Goal: Information Seeking & Learning: Understand process/instructions

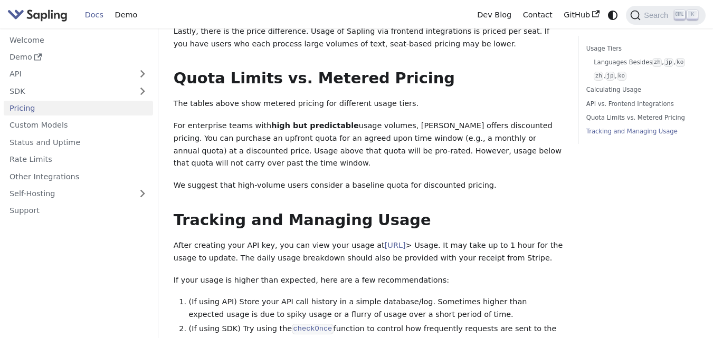
scroll to position [1525, 0]
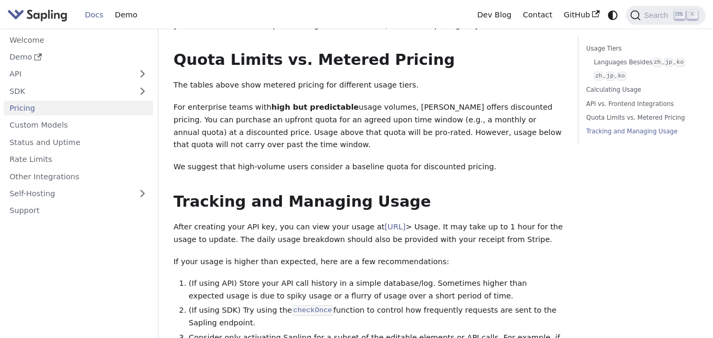
drag, startPoint x: 484, startPoint y: 262, endPoint x: 709, endPoint y: 232, distance: 226.3
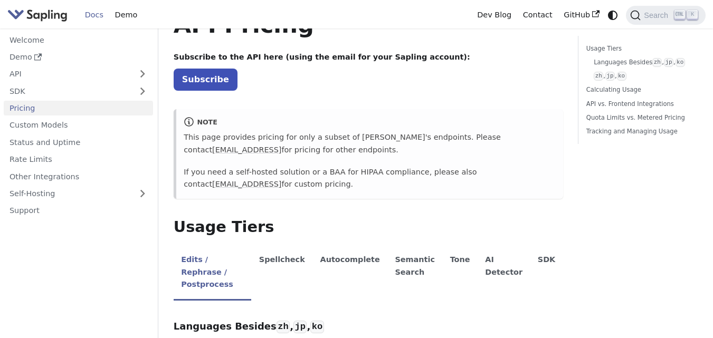
scroll to position [86, 0]
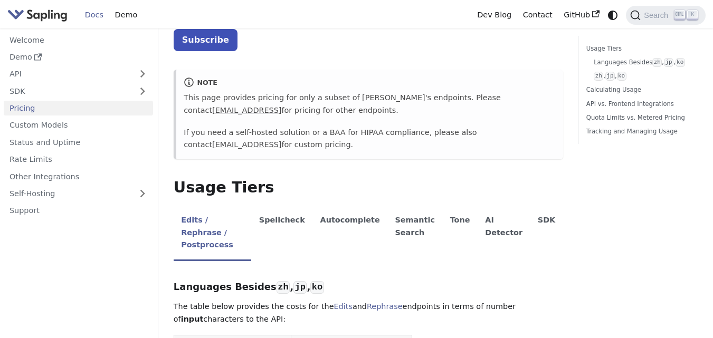
click at [105, 32] on nav "Welcome Demo API SDK Pricing Custom Models Status and Uptime Rate Limits Other …" at bounding box center [79, 183] width 158 height 310
click at [102, 35] on link "Welcome" at bounding box center [78, 39] width 149 height 15
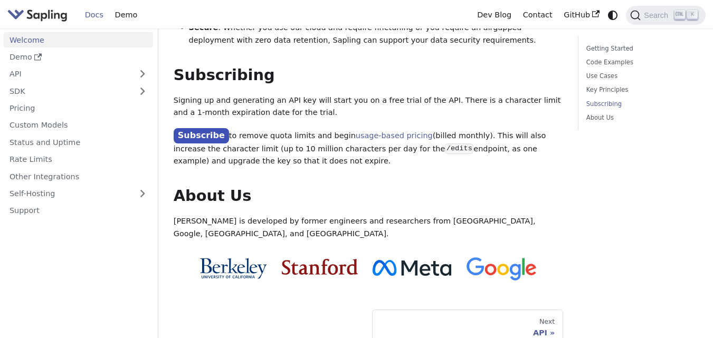
scroll to position [897, 0]
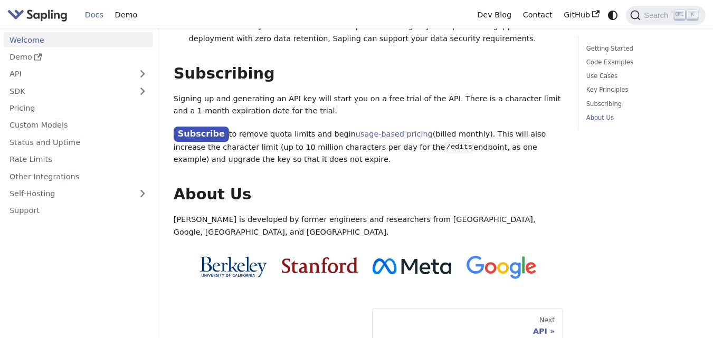
click at [317, 127] on p "Subscribe to remove quota limits and begin usage-based pricing (billed monthly)…" at bounding box center [368, 146] width 389 height 39
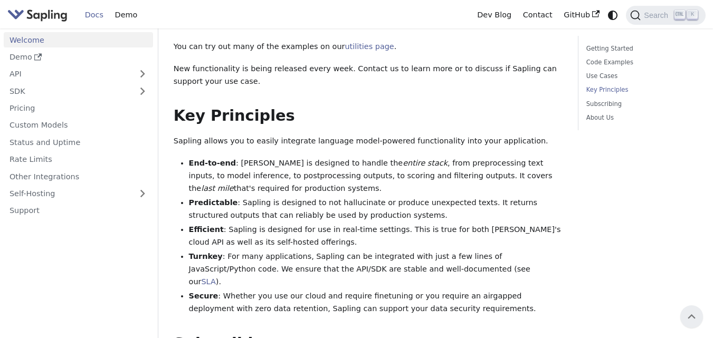
scroll to position [626, 0]
drag, startPoint x: 395, startPoint y: 69, endPoint x: 395, endPoint y: 59, distance: 9.5
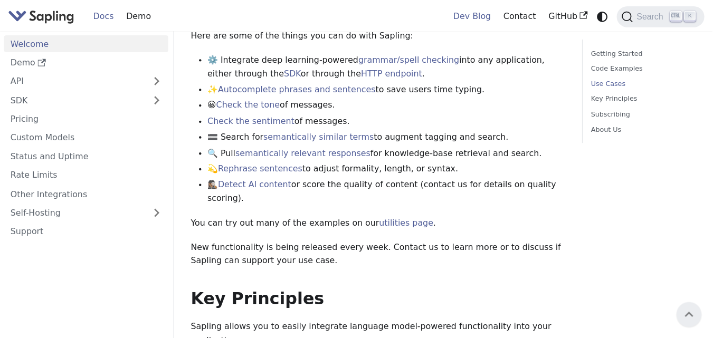
scroll to position [483, 0]
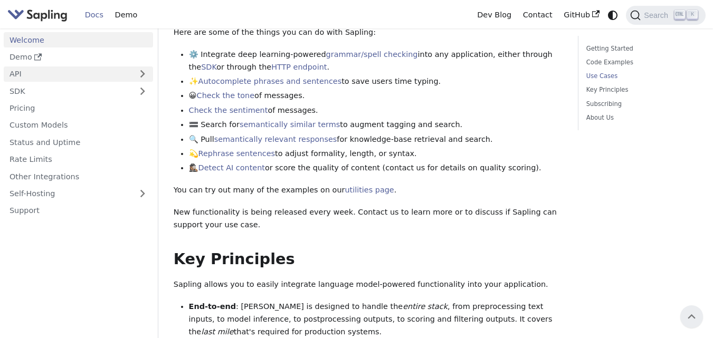
click at [69, 76] on link "API" at bounding box center [68, 73] width 128 height 15
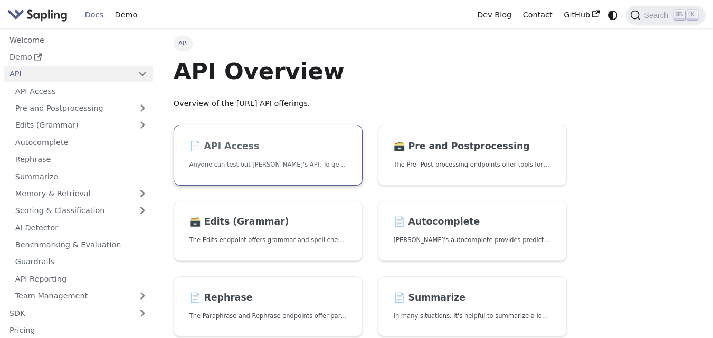
click at [285, 164] on p "Anyone can test out [PERSON_NAME]'s API. To get started with the API, simply:" at bounding box center [268, 165] width 158 height 10
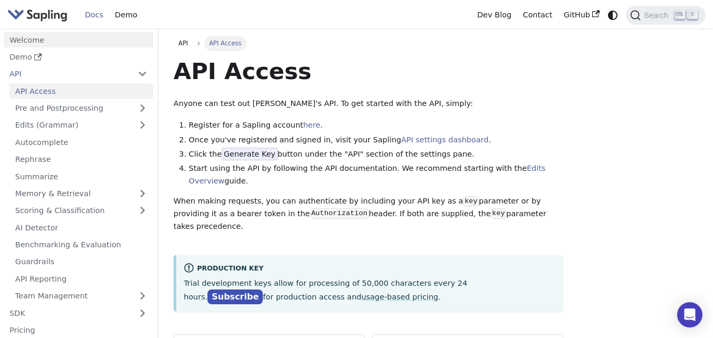
click at [77, 40] on link "Welcome" at bounding box center [78, 39] width 149 height 15
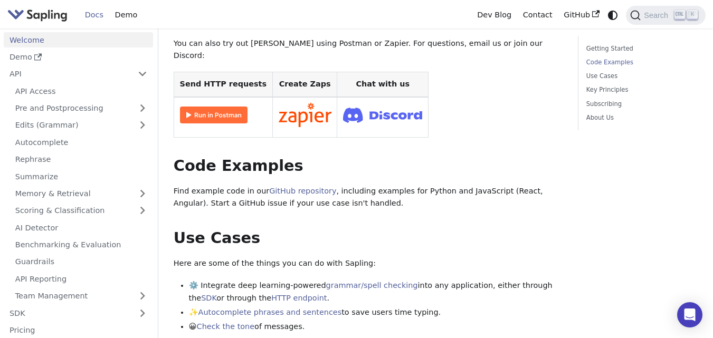
scroll to position [253, 0]
